Goal: Information Seeking & Learning: Learn about a topic

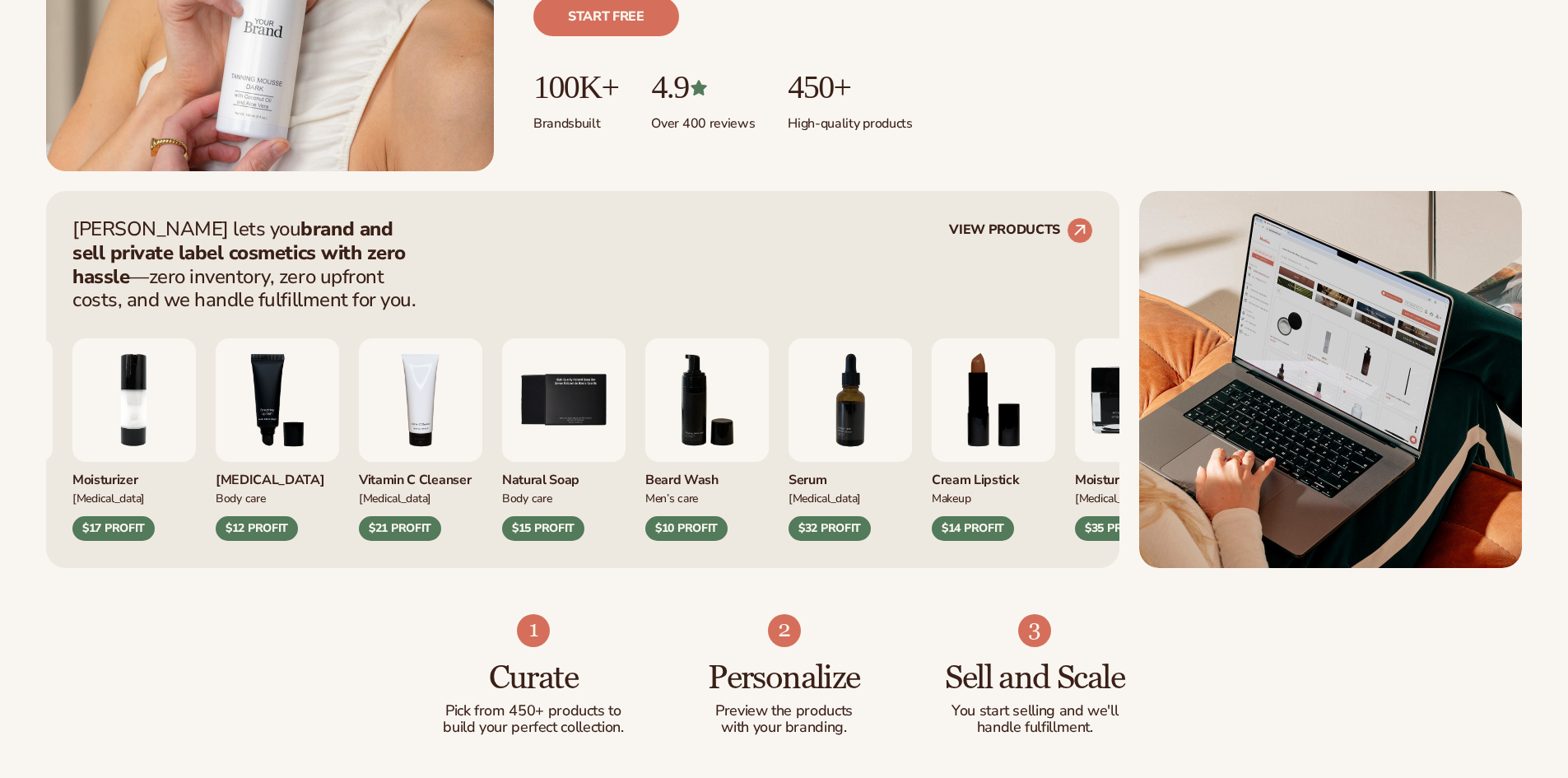
scroll to position [494, 0]
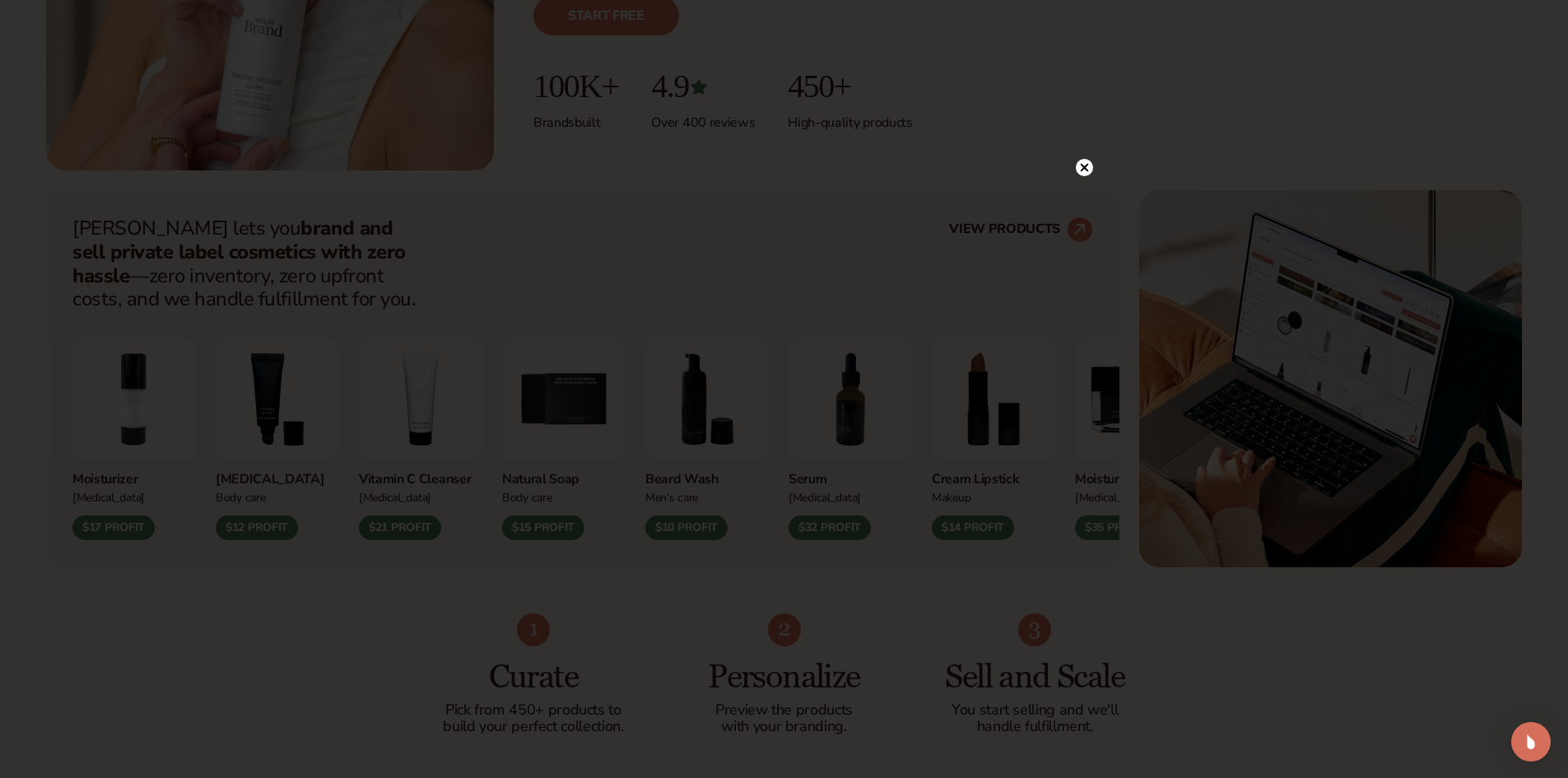
click at [1078, 166] on circle at bounding box center [1085, 168] width 17 height 17
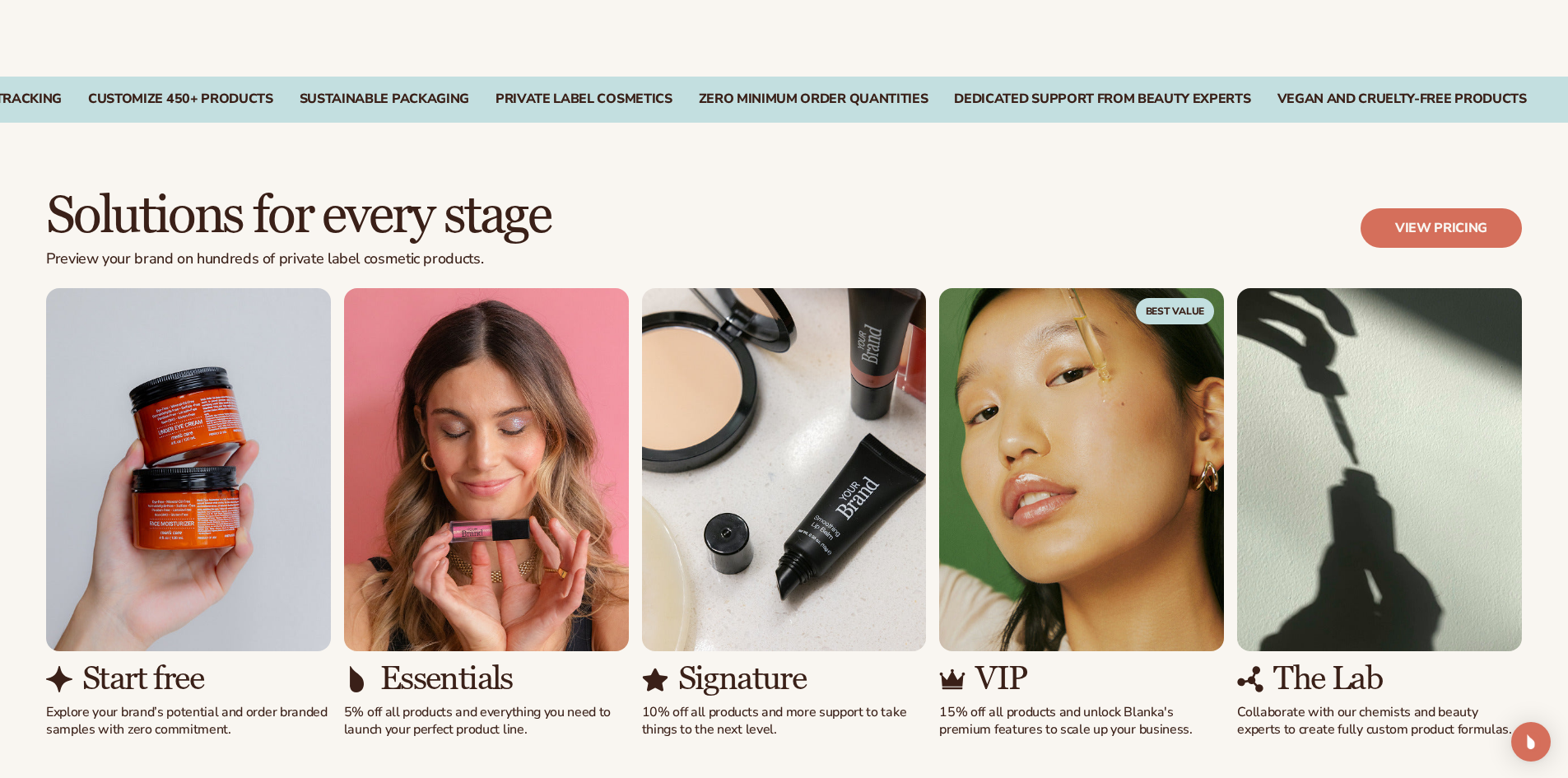
scroll to position [1318, 0]
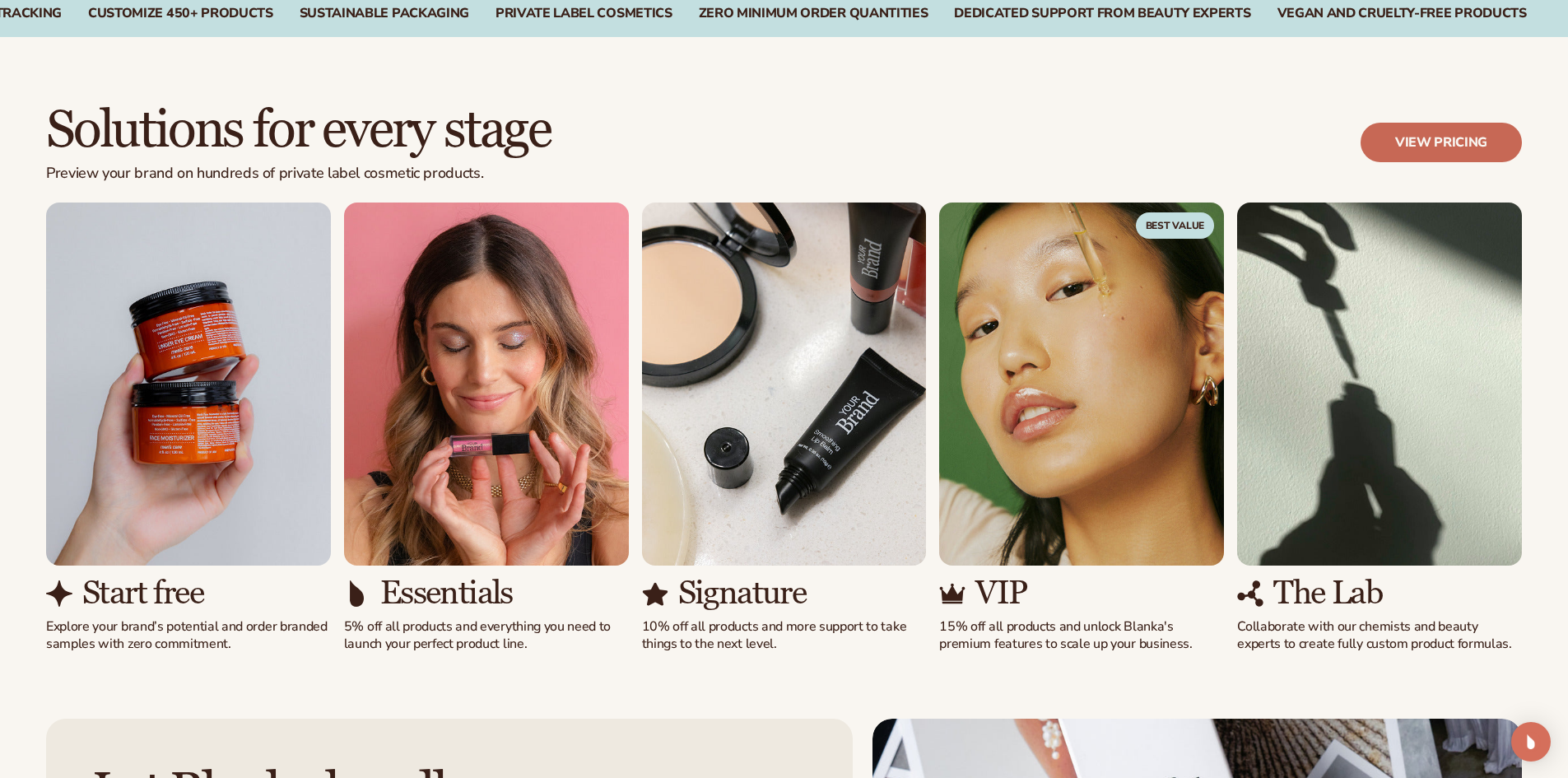
click at [1462, 142] on link "View pricing" at bounding box center [1441, 142] width 161 height 40
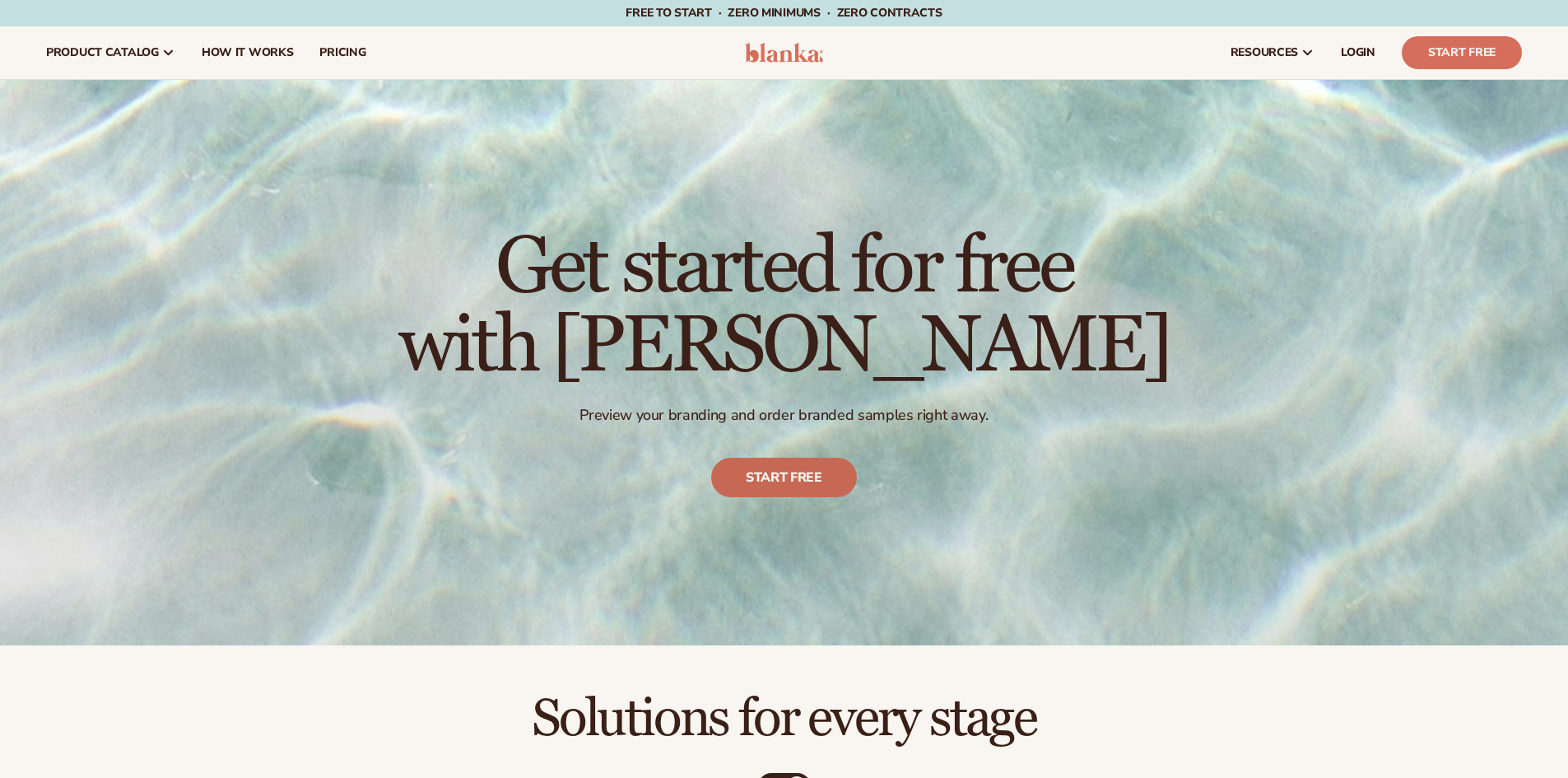
click at [788, 474] on link "Start free" at bounding box center [784, 477] width 146 height 40
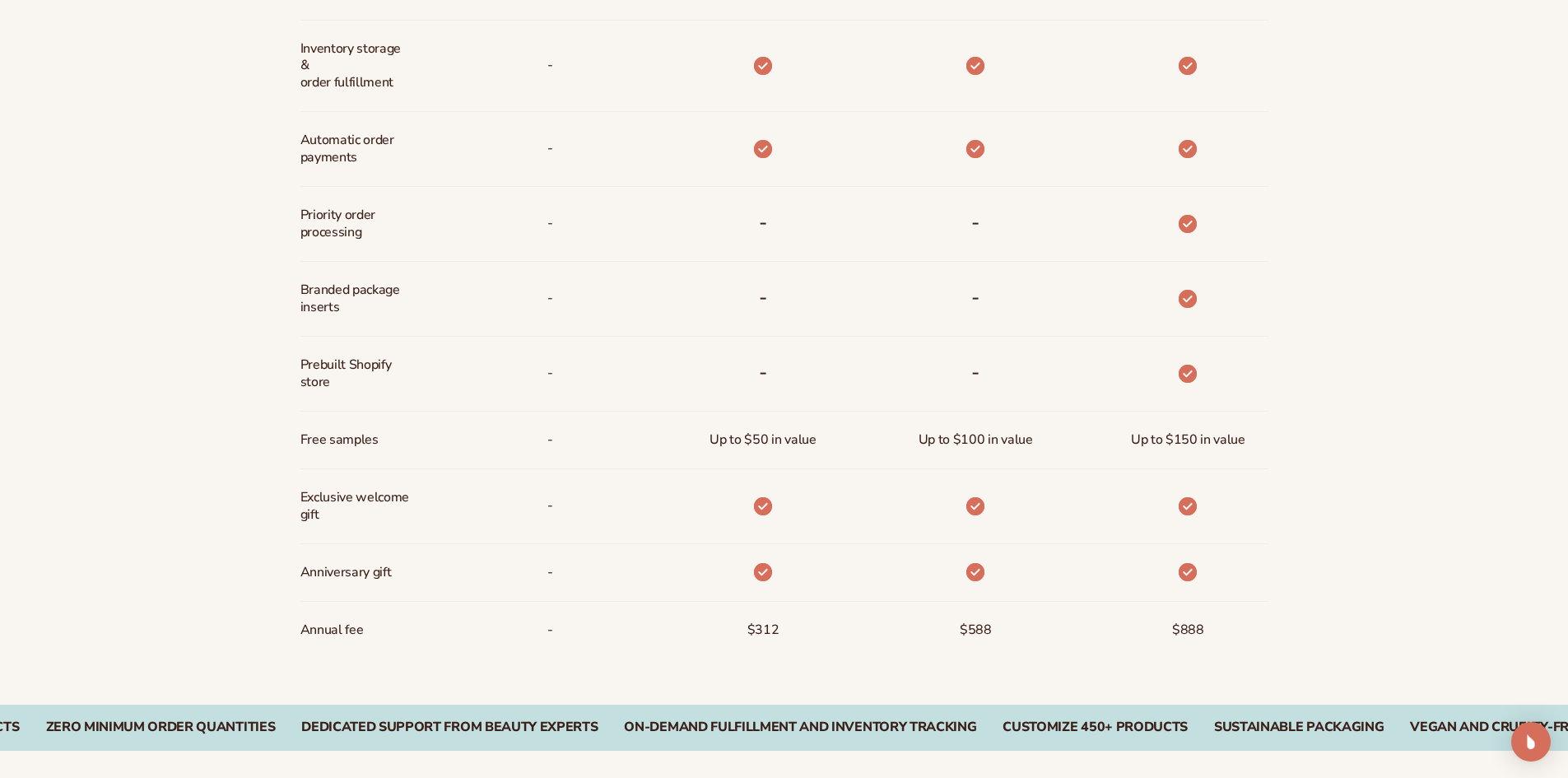
scroll to position [1153, 0]
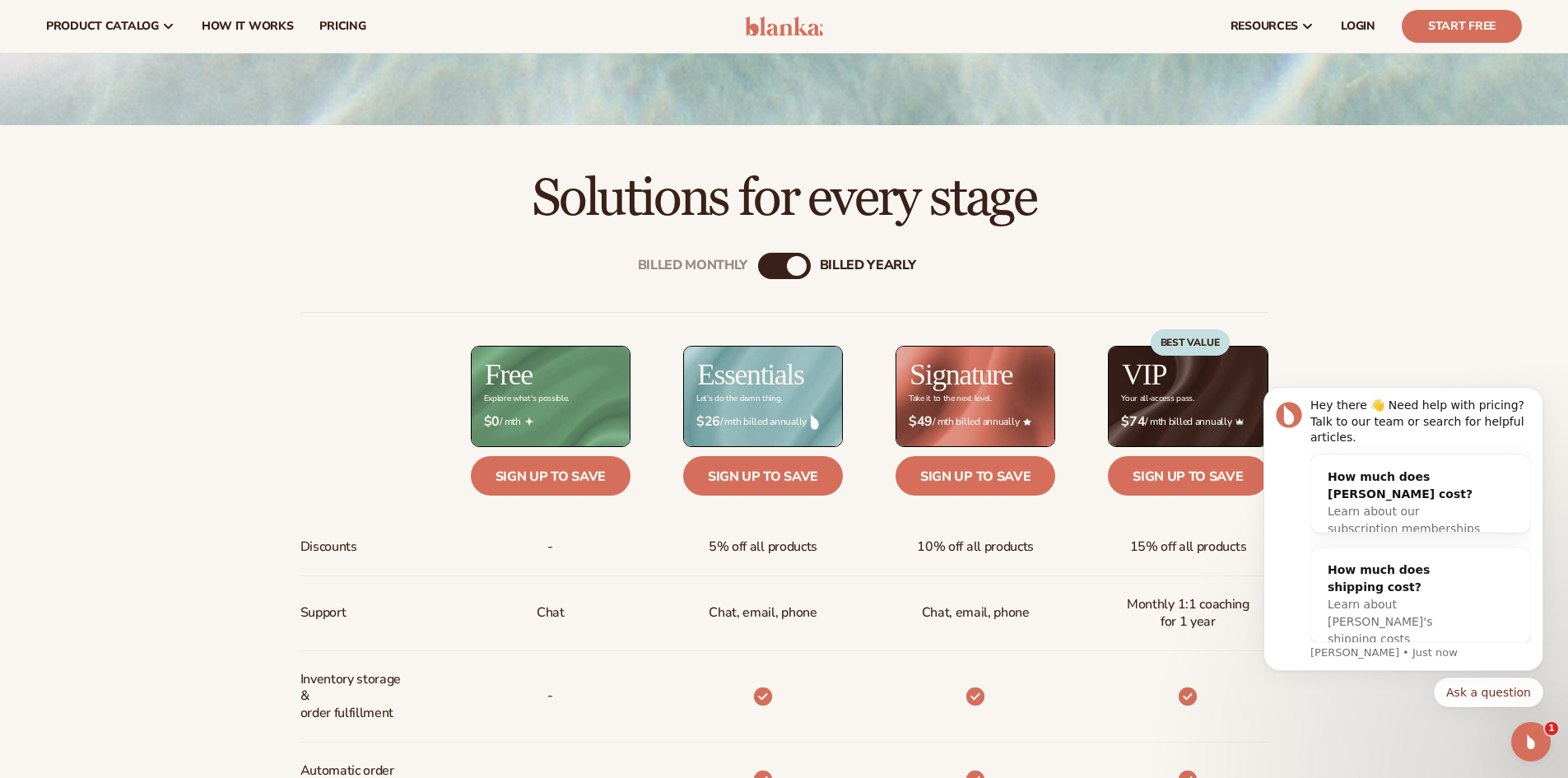
click at [798, 269] on div "billed Yearly" at bounding box center [797, 265] width 19 height 19
click at [781, 264] on div "Billed Monthly billed Yearly" at bounding box center [784, 265] width 53 height 26
click at [726, 266] on div "Billed Monthly" at bounding box center [693, 265] width 110 height 15
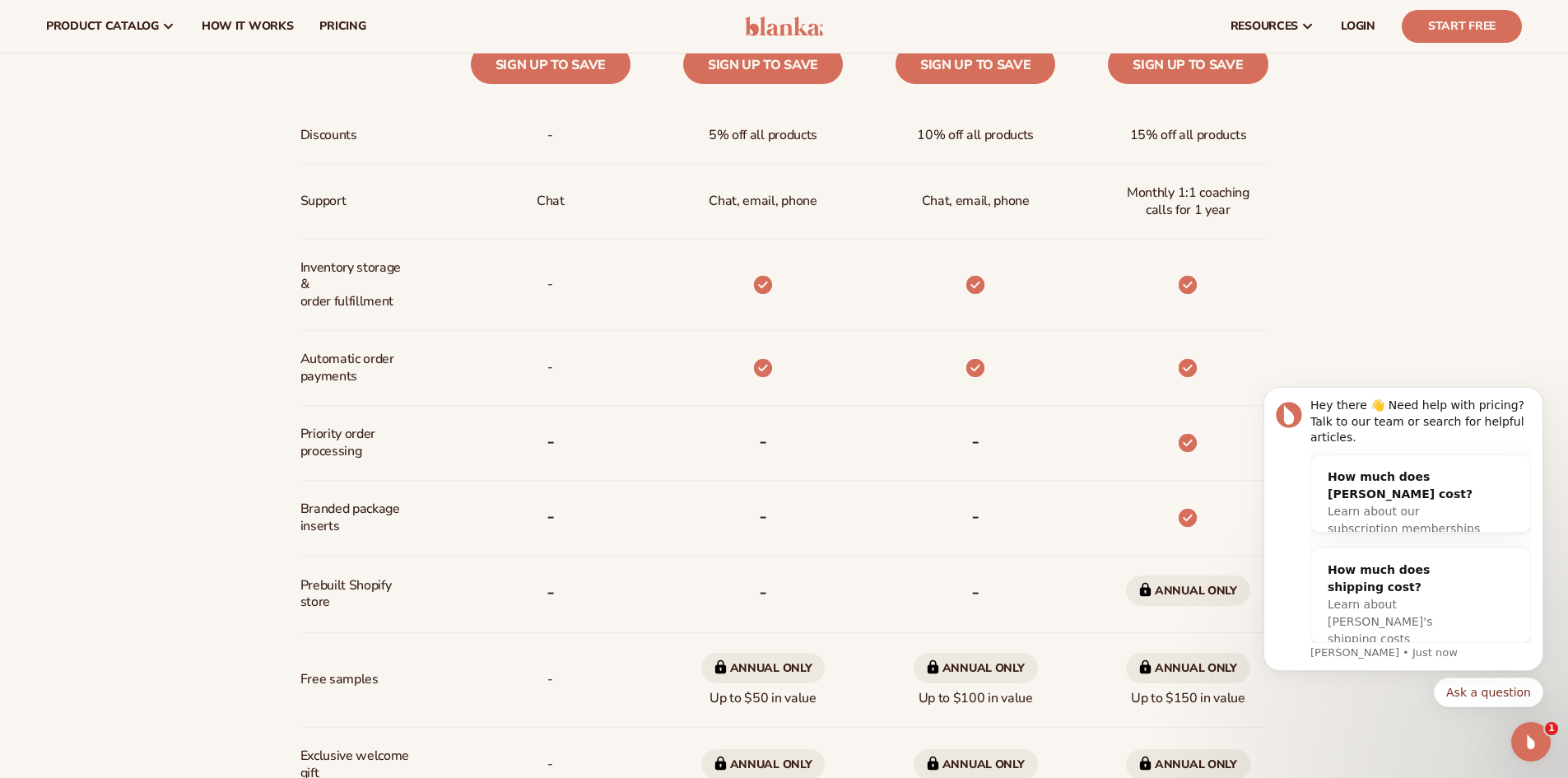
scroll to position [685, 0]
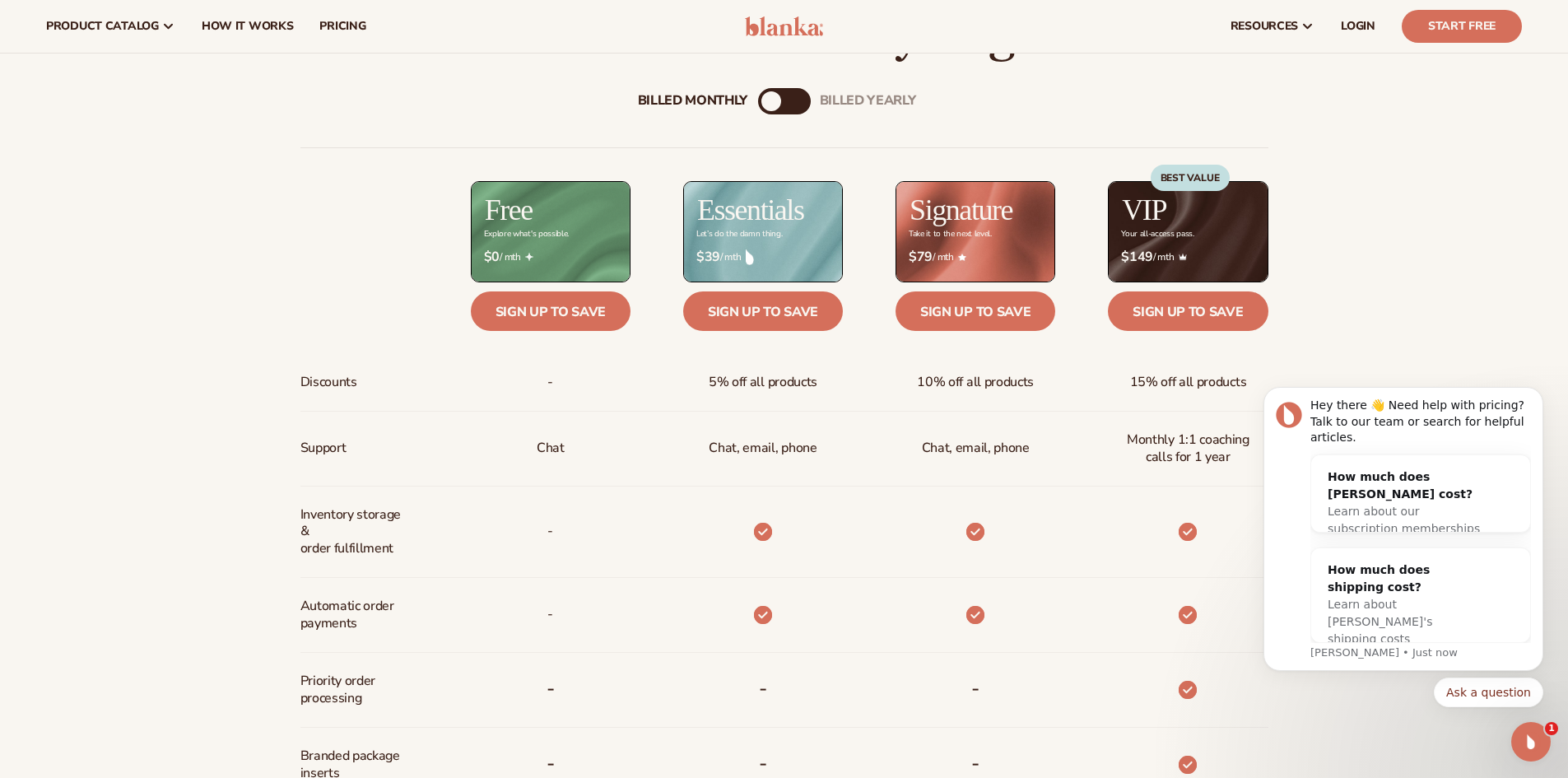
click at [821, 83] on div "Billed Monthly billed Yearly Billed Monthly billed Yearly Discounts Support Inv…" at bounding box center [784, 614] width 1060 height 1104
click at [836, 103] on div "billed Yearly" at bounding box center [868, 100] width 96 height 15
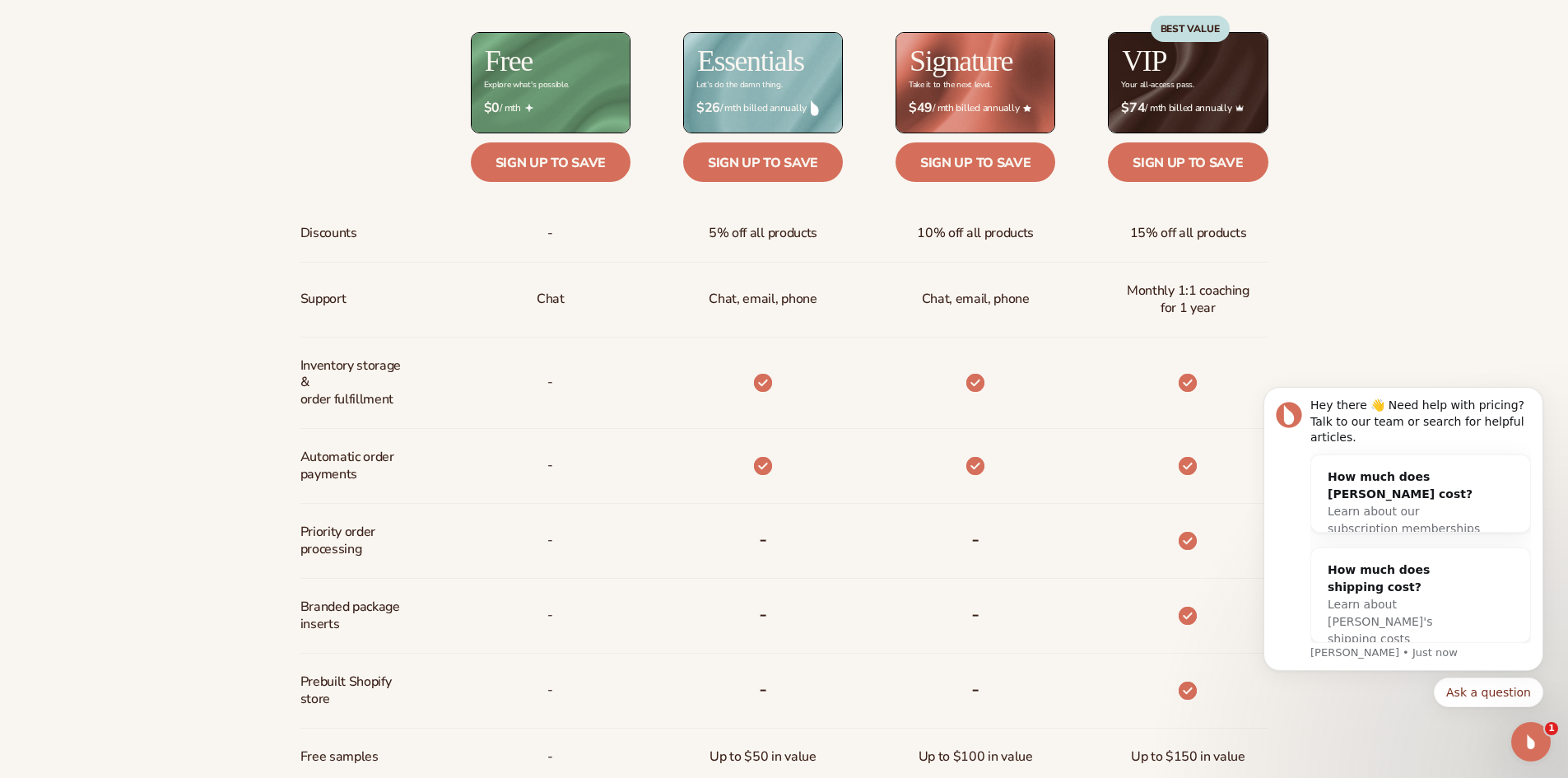
scroll to position [1097, 0]
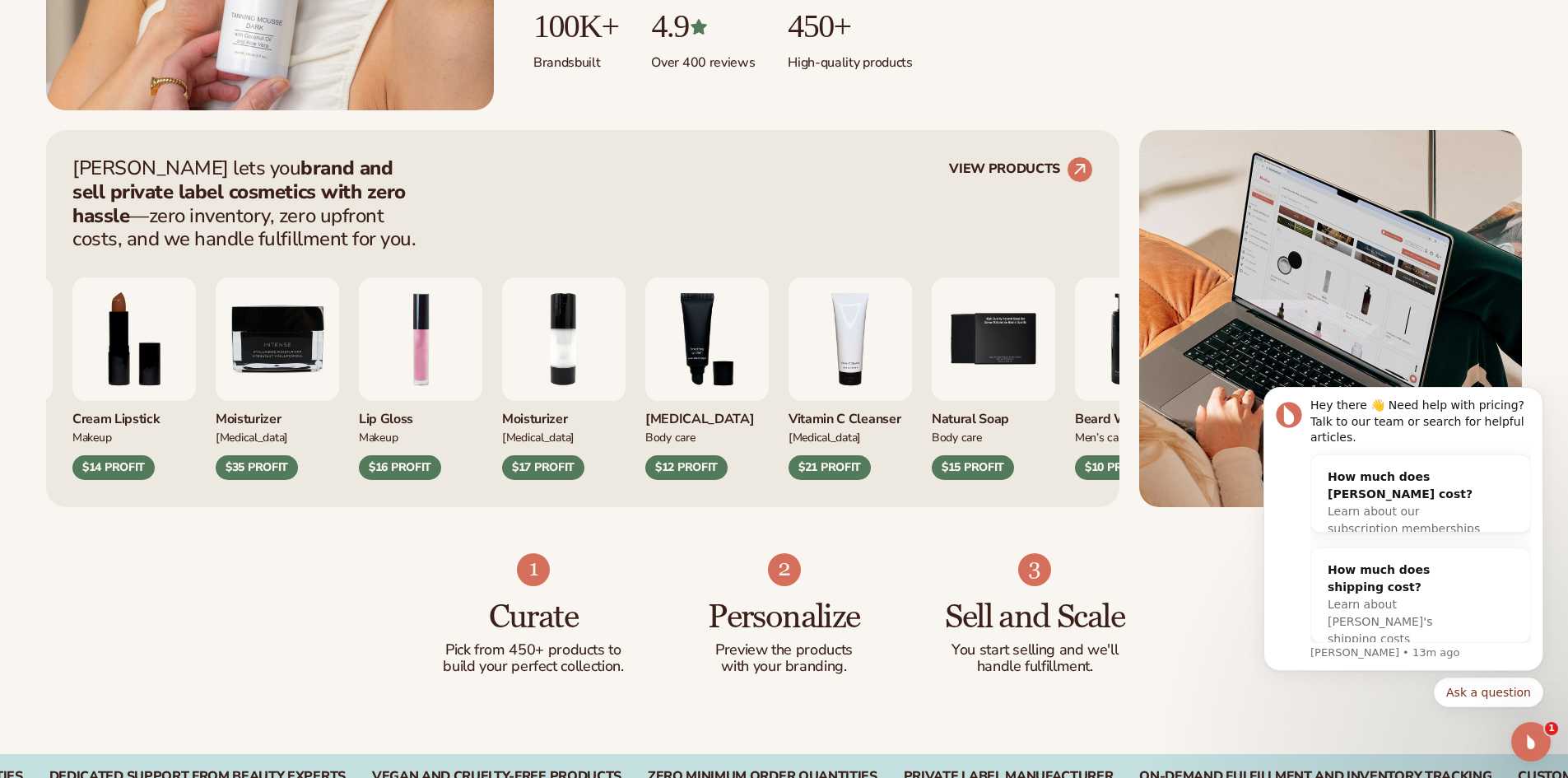
scroll to position [659, 0]
